Goal: Task Accomplishment & Management: Complete application form

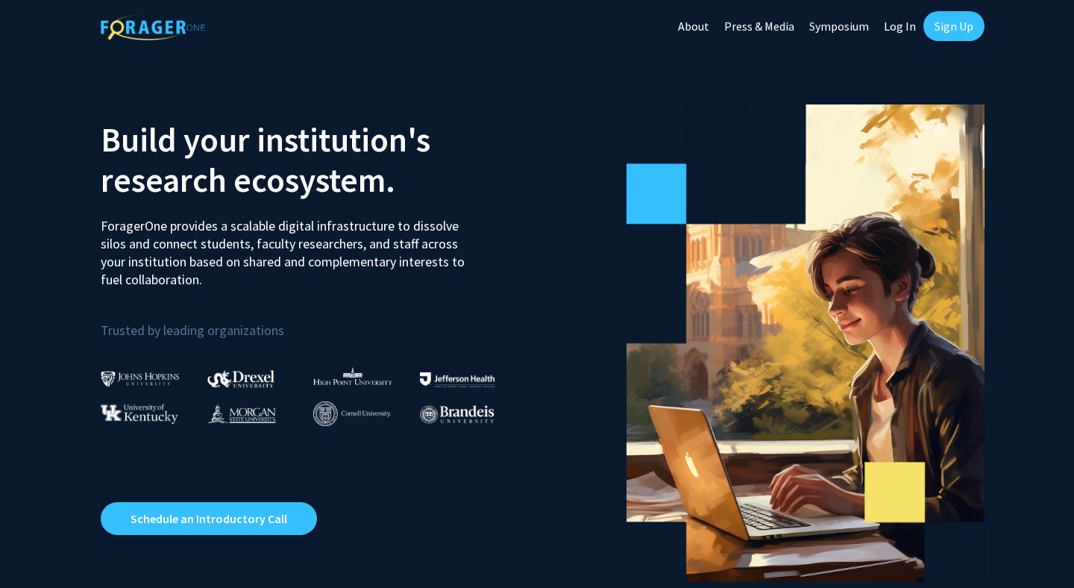
click at [896, 30] on link "Log In" at bounding box center [899, 26] width 47 height 52
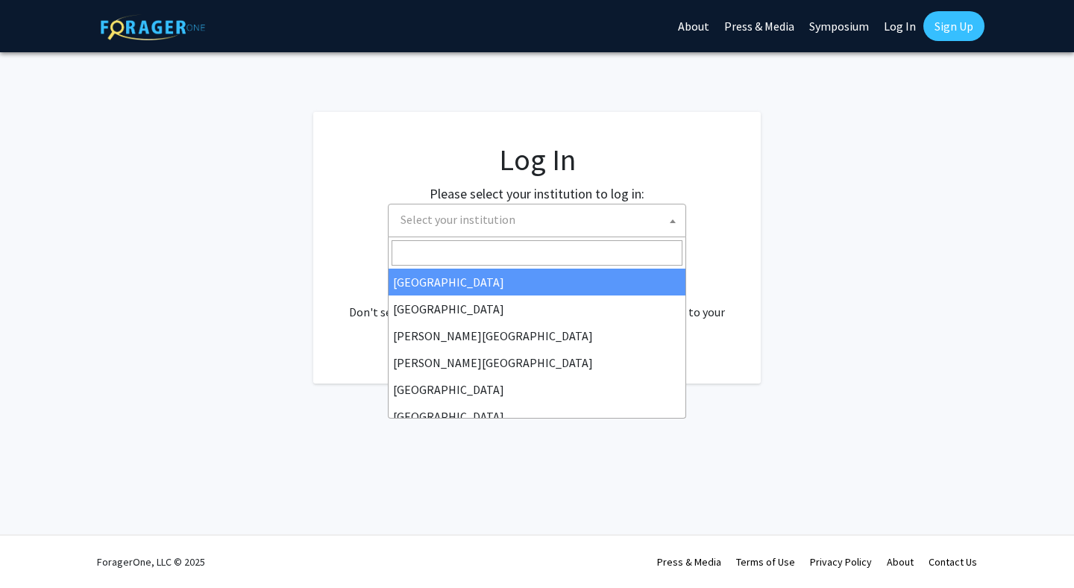
click at [634, 227] on span "Select your institution" at bounding box center [539, 219] width 291 height 31
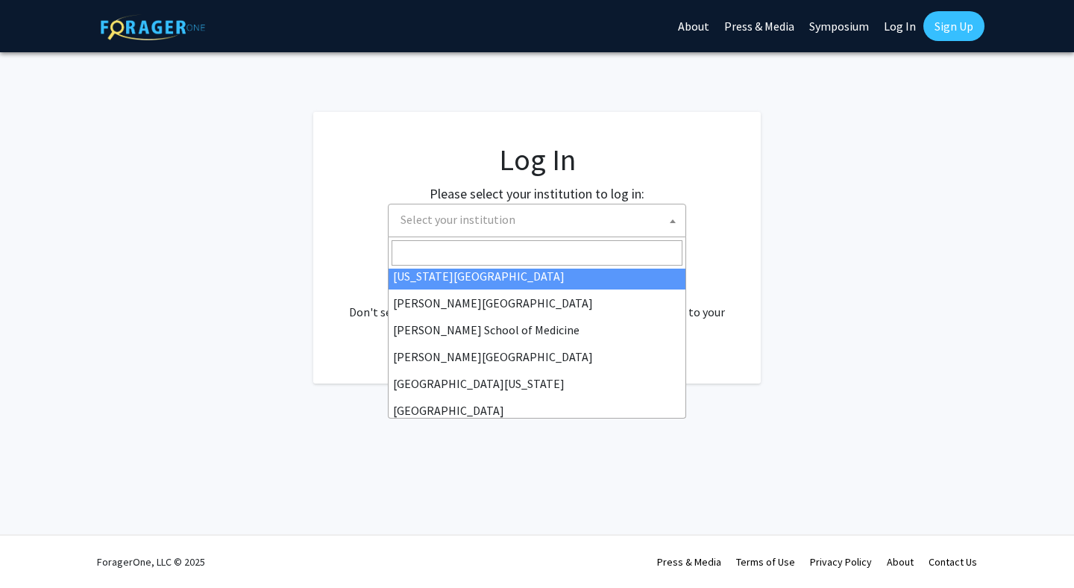
scroll to position [348, 0]
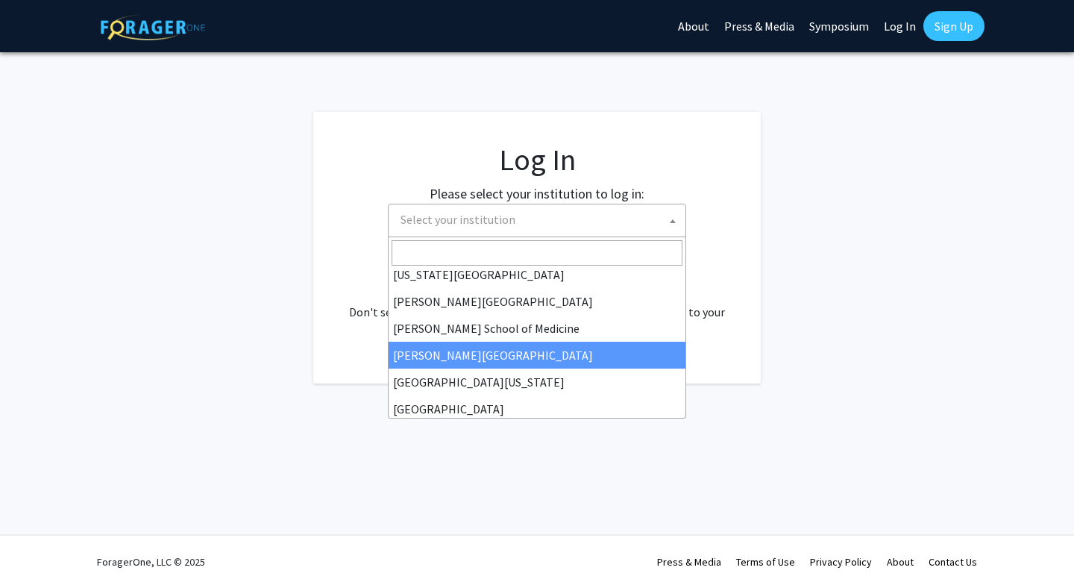
select select "20"
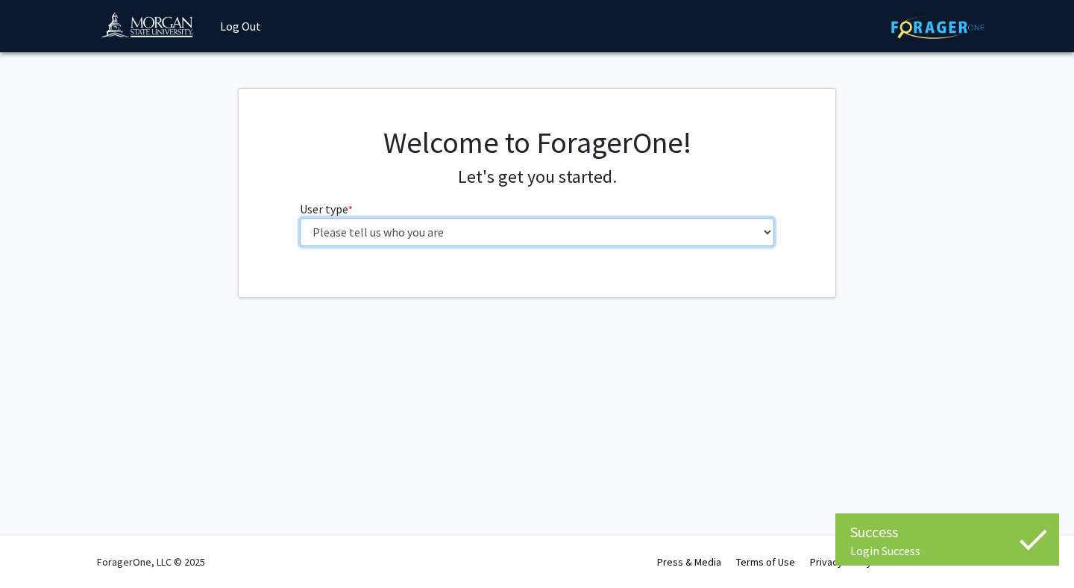
click at [596, 237] on select "Please tell us who you are Undergraduate Student Master's Student Doctoral Cand…" at bounding box center [537, 232] width 475 height 28
select select "5: faculty"
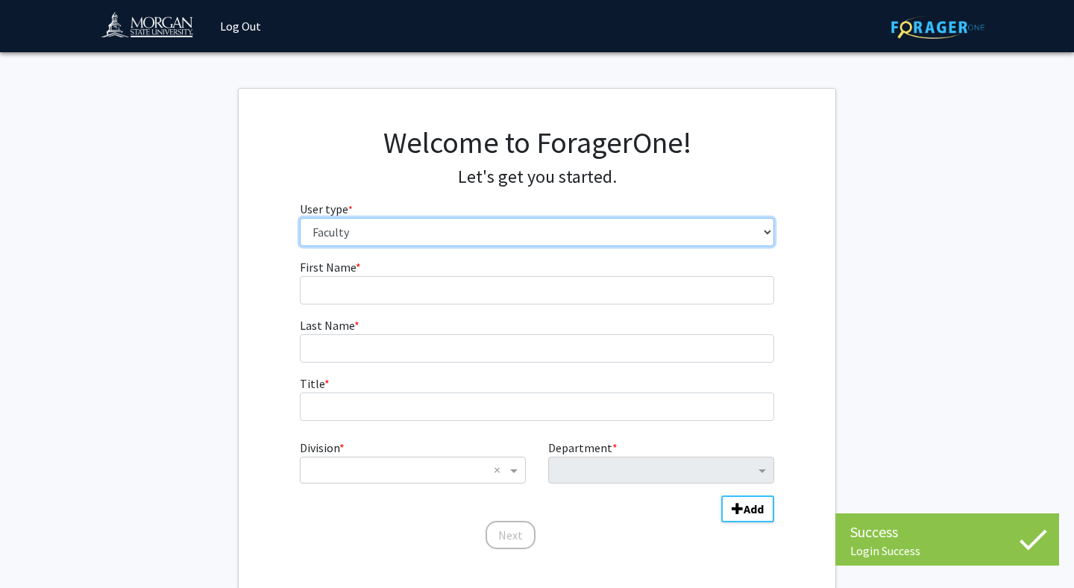
scroll to position [89, 0]
